Goal: Task Accomplishment & Management: Complete application form

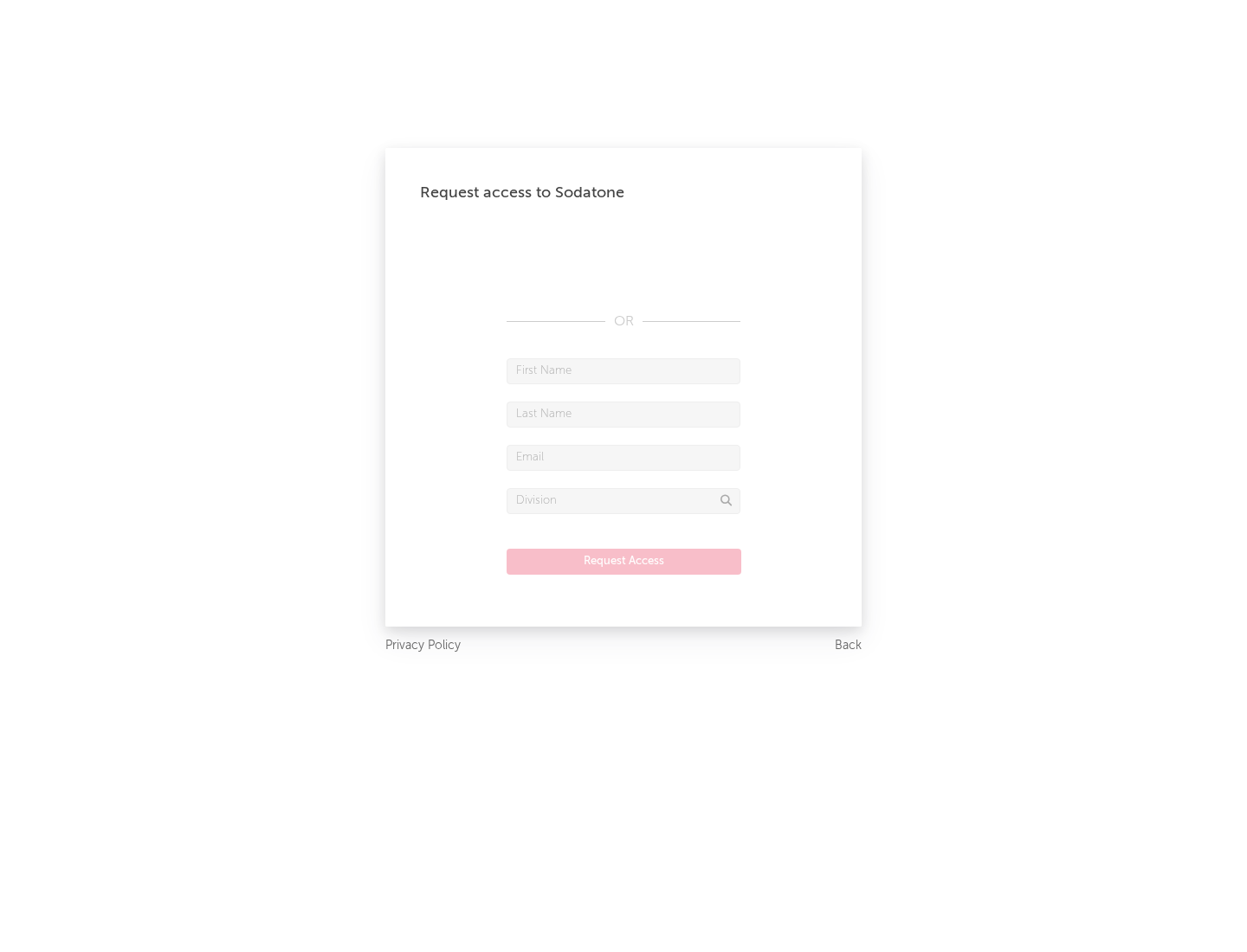
click at [624, 370] on input "text" at bounding box center [623, 371] width 234 height 26
type input "[PERSON_NAME]"
click at [624, 414] on input "text" at bounding box center [623, 415] width 234 height 26
type input "[PERSON_NAME]"
click at [624, 457] on input "text" at bounding box center [623, 458] width 234 height 26
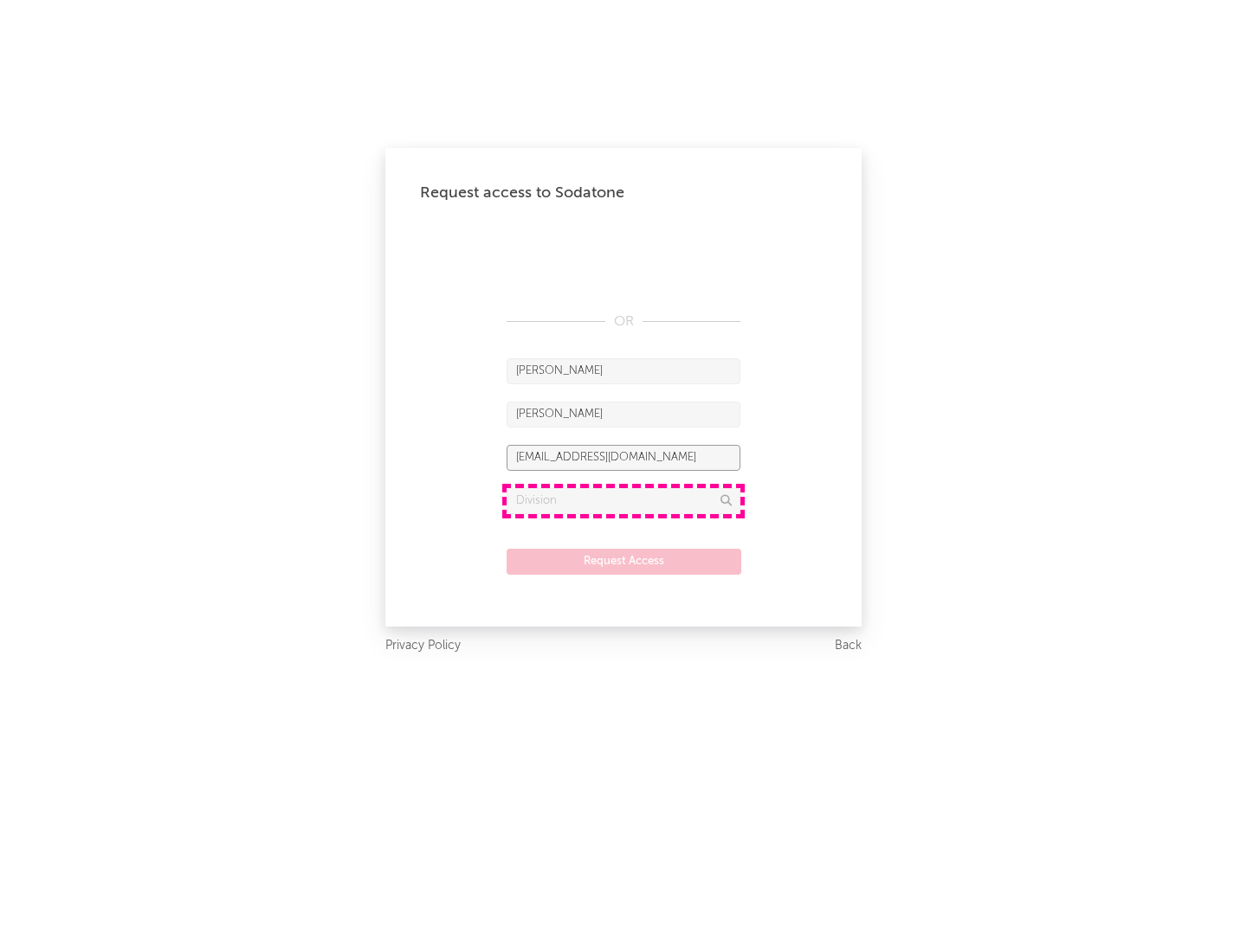
type input "[EMAIL_ADDRESS][DOMAIN_NAME]"
click at [624, 501] on input "text" at bounding box center [623, 502] width 234 height 26
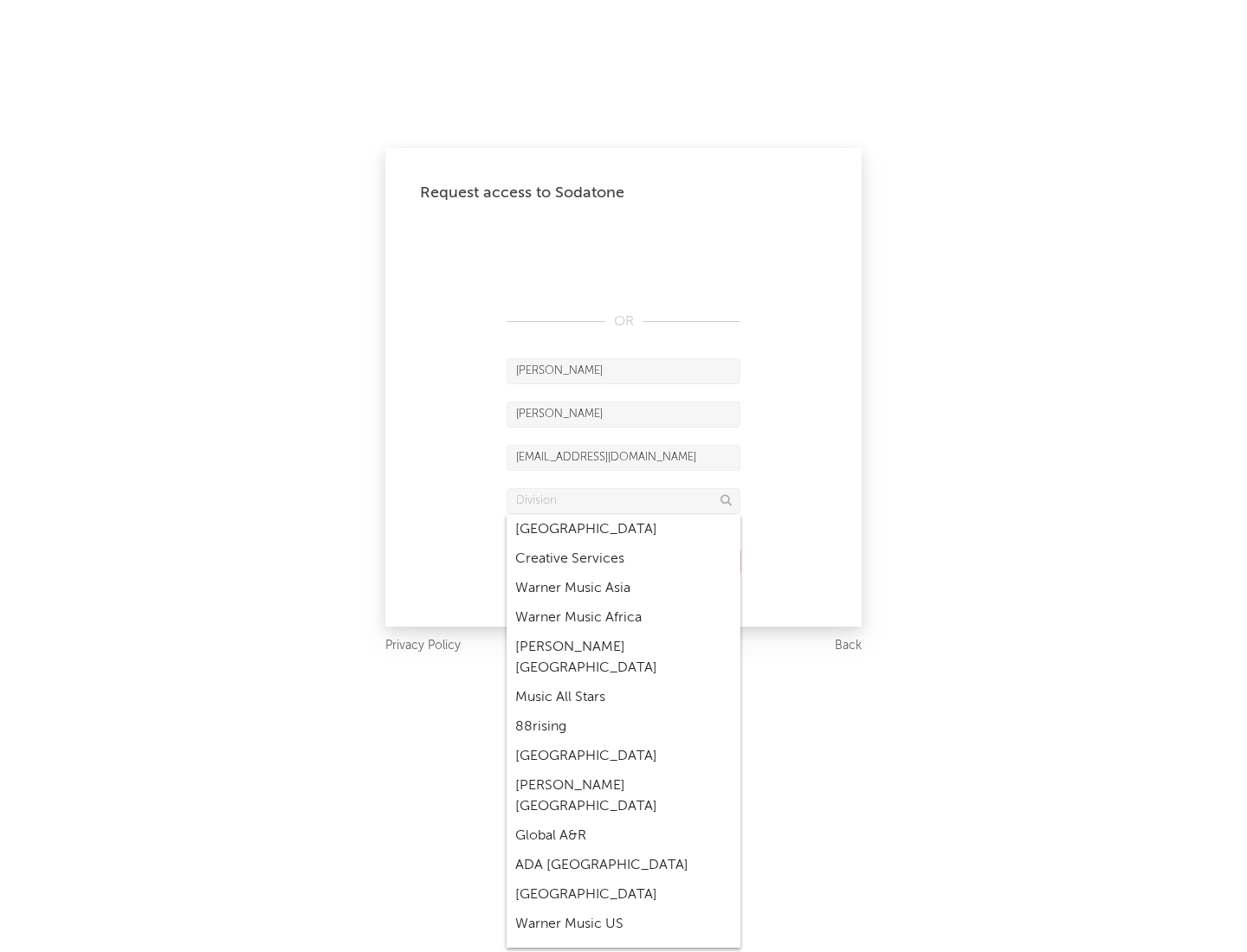
click at [624, 683] on div "Music All Stars" at bounding box center [623, 698] width 234 height 30
type input "Music All Stars"
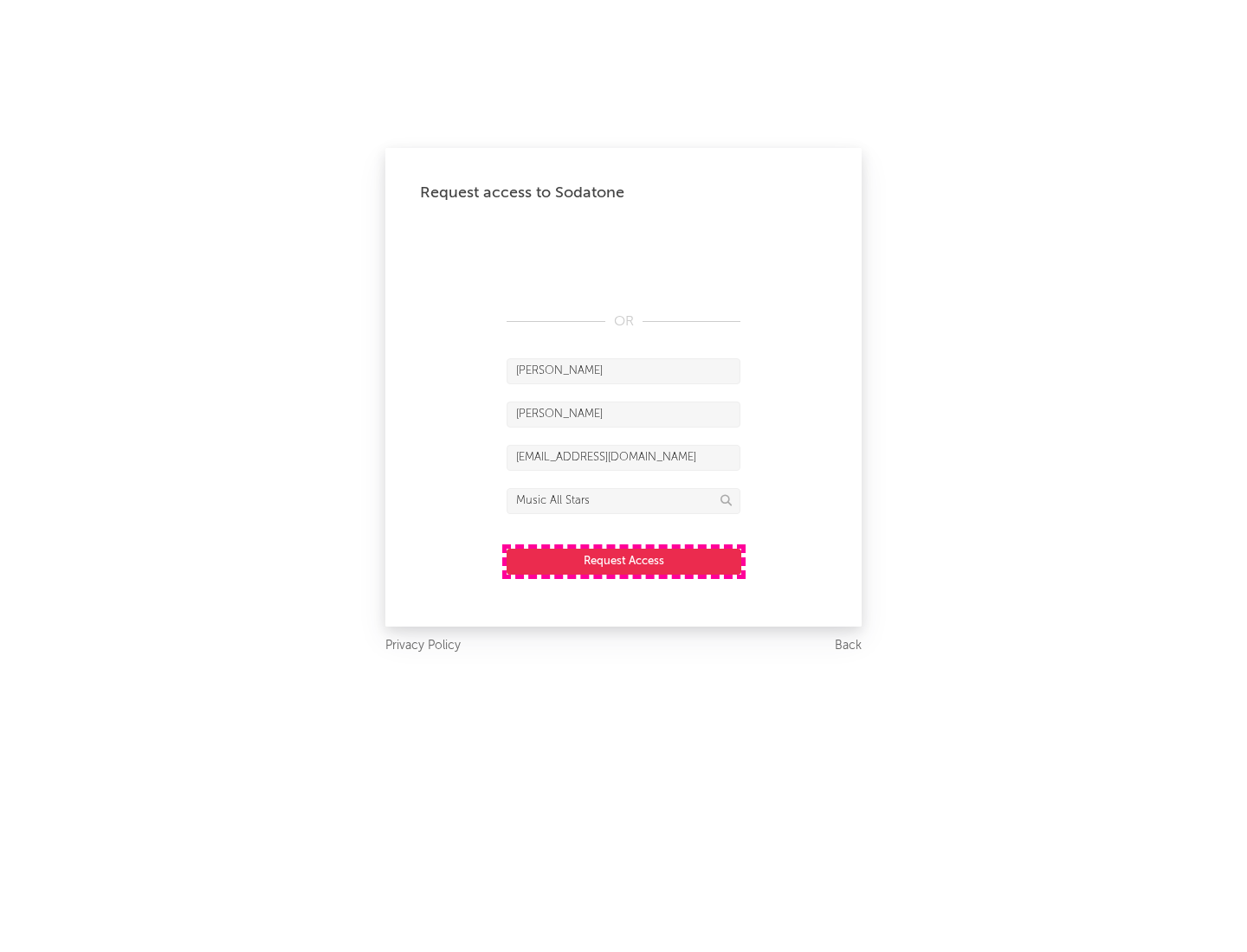
click at [624, 561] on button "Request Access" at bounding box center [624, 562] width 235 height 26
